Goal: Information Seeking & Learning: Learn about a topic

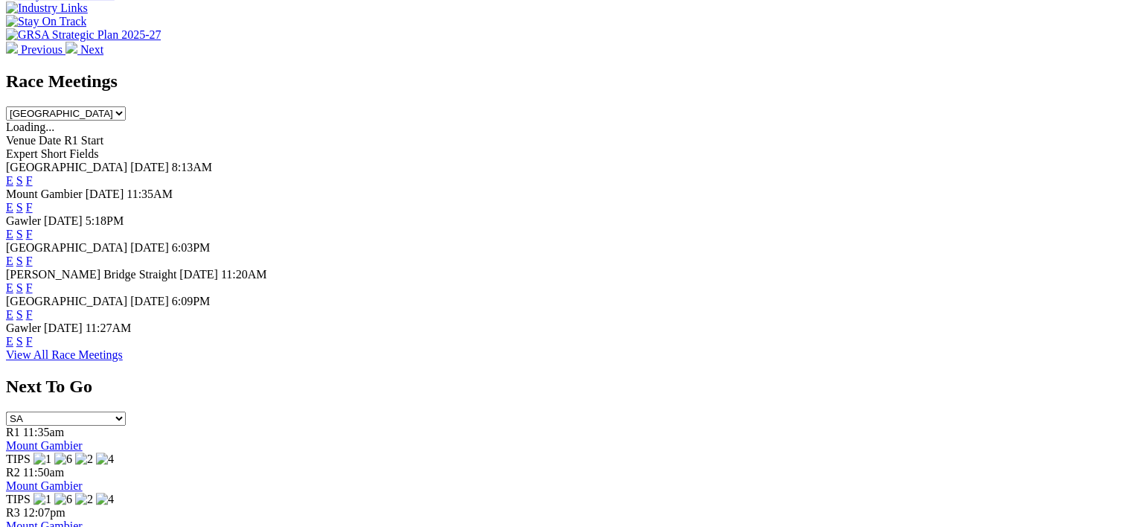
scroll to position [630, 0]
click at [33, 173] on link "F" at bounding box center [29, 179] width 7 height 13
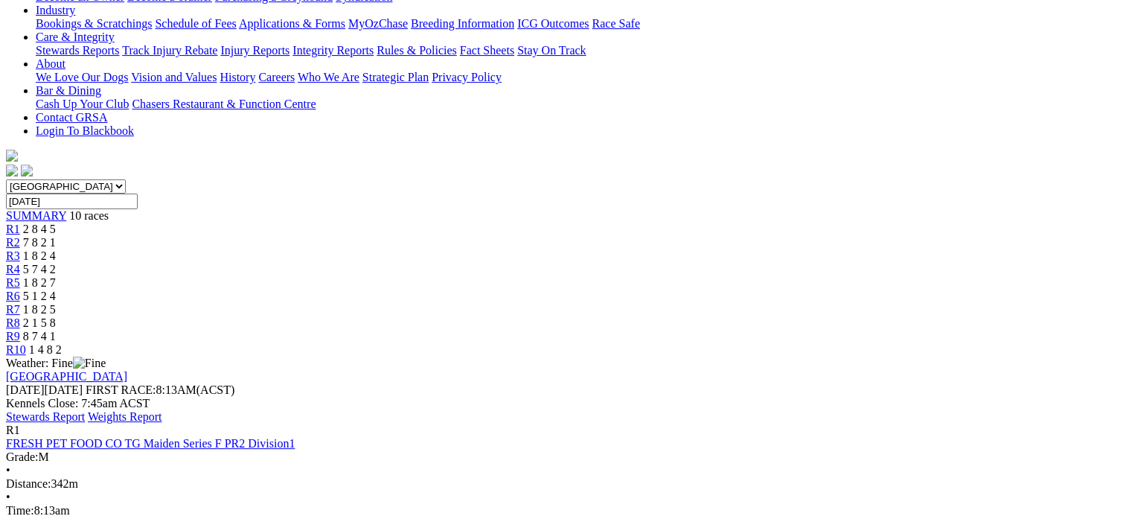
scroll to position [308, 0]
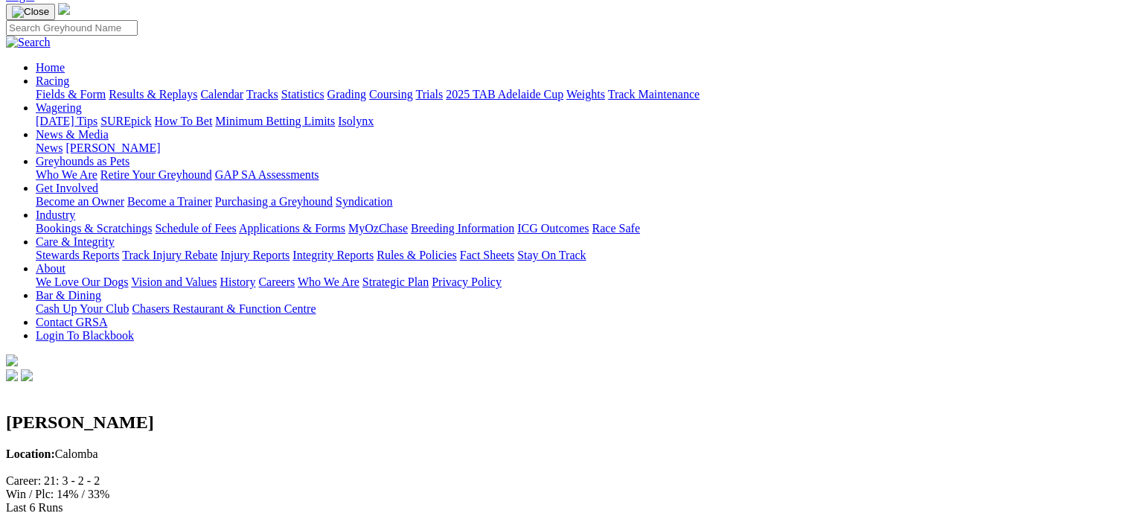
scroll to position [101, 0]
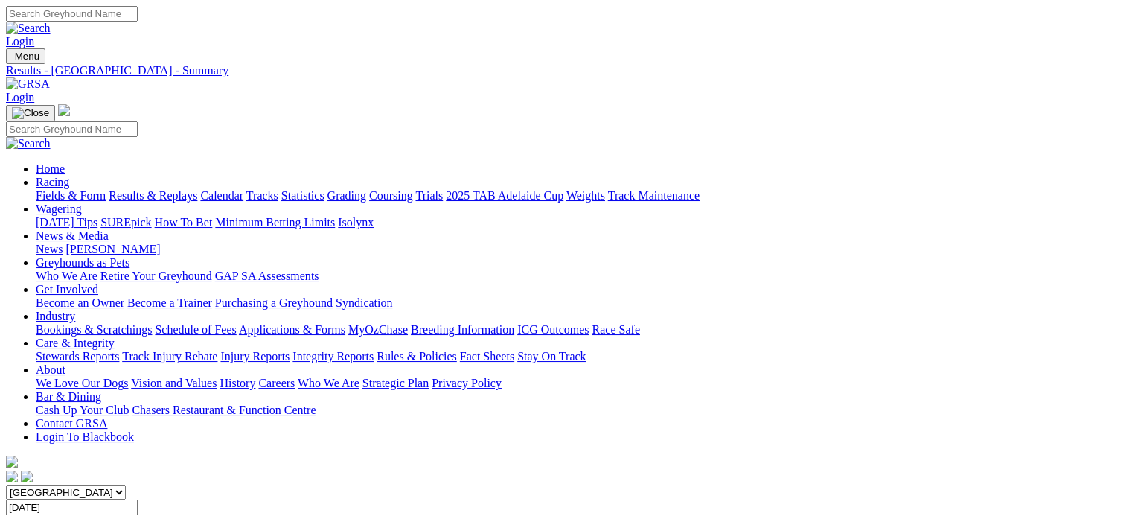
drag, startPoint x: 432, startPoint y: 6, endPoint x: 462, endPoint y: 324, distance: 319.2
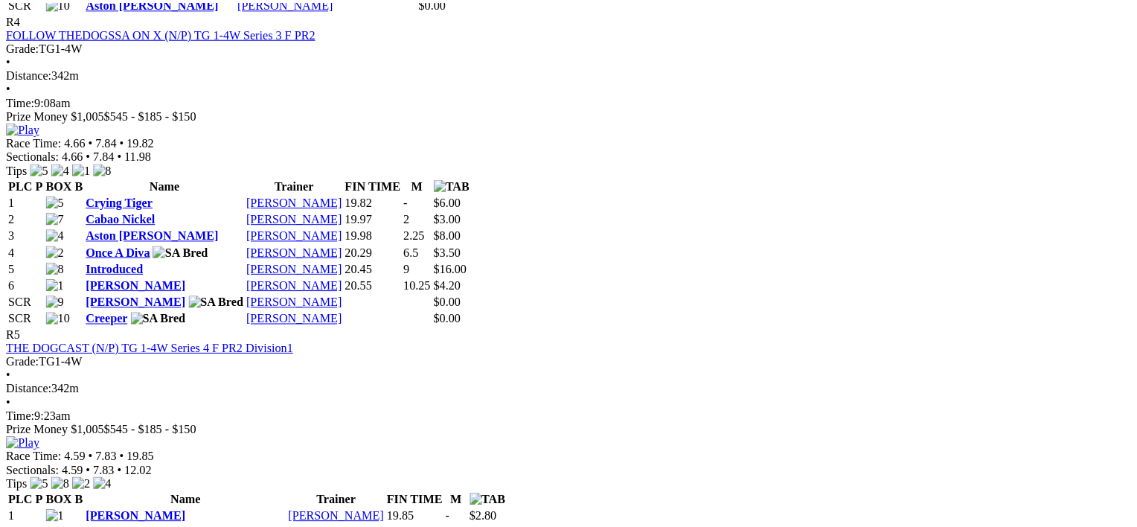
scroll to position [1646, 36]
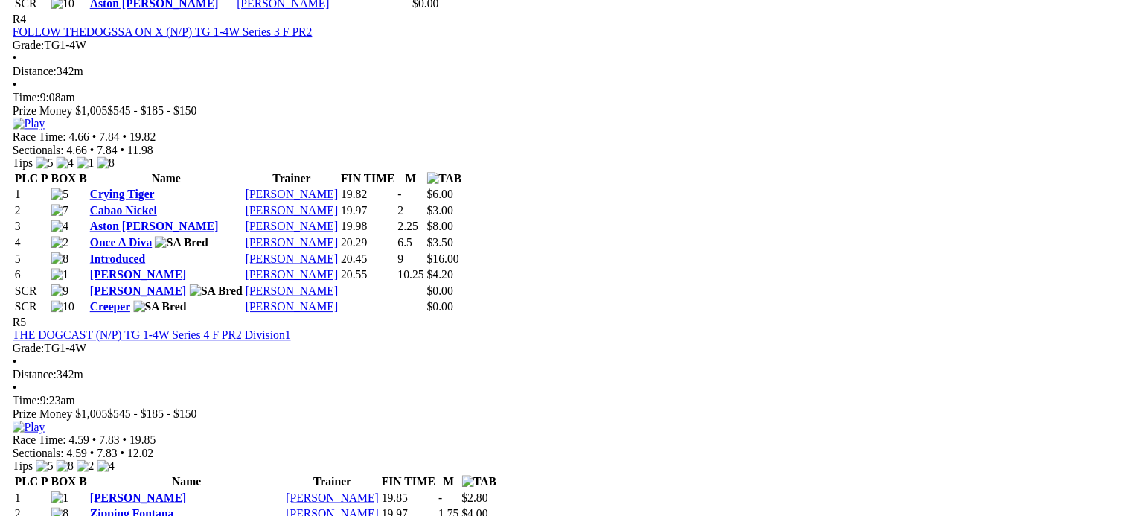
scroll to position [1646, 0]
